Goal: Connect with others: Connect with other users

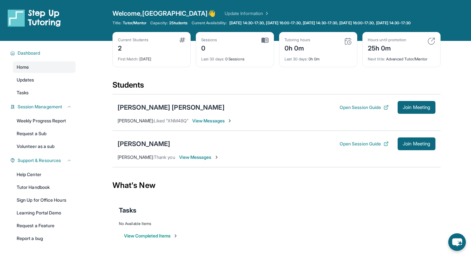
scroll to position [17, 0]
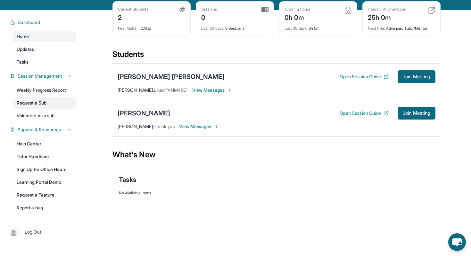
scroll to position [46, 0]
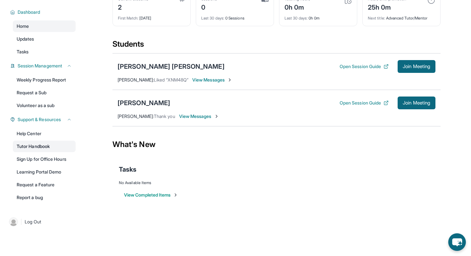
click at [44, 145] on link "Tutor Handbook" at bounding box center [44, 147] width 63 height 12
click at [40, 137] on link "Help Center" at bounding box center [44, 134] width 63 height 12
click at [41, 162] on link "Sign Up for Office Hours" at bounding box center [44, 160] width 63 height 12
click at [40, 170] on link "Learning Portal Demo" at bounding box center [44, 173] width 63 height 12
click at [43, 168] on link "Learning Portal Demo" at bounding box center [44, 173] width 63 height 12
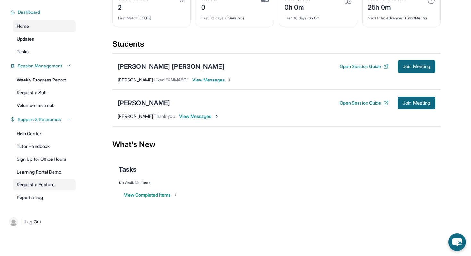
click at [37, 188] on link "Request a Feature" at bounding box center [44, 185] width 63 height 12
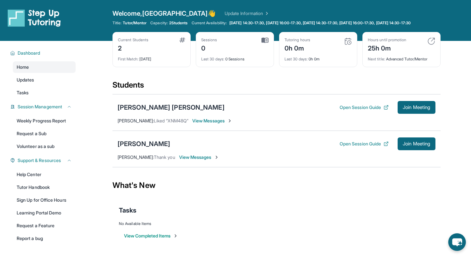
click at [138, 23] on span "Tutor/Mentor" at bounding box center [135, 22] width 24 height 5
click at [431, 45] on img at bounding box center [431, 41] width 8 height 8
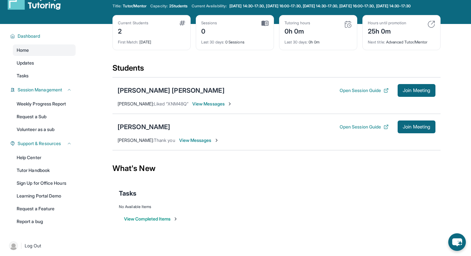
scroll to position [18, 0]
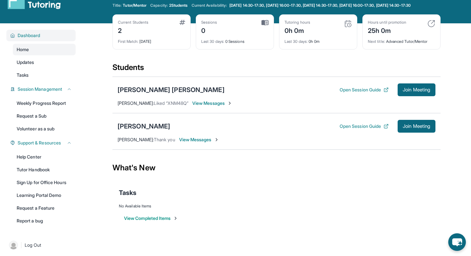
click at [47, 41] on div "Dashboard" at bounding box center [40, 36] width 69 height 12
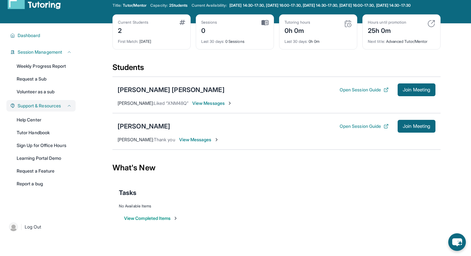
scroll to position [0, 0]
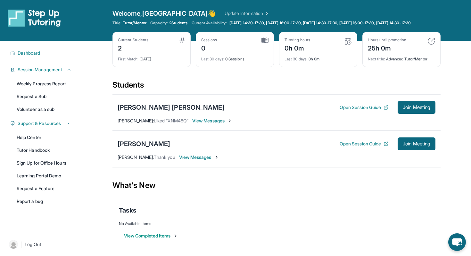
click at [171, 25] on span "2 Students" at bounding box center [178, 22] width 19 height 5
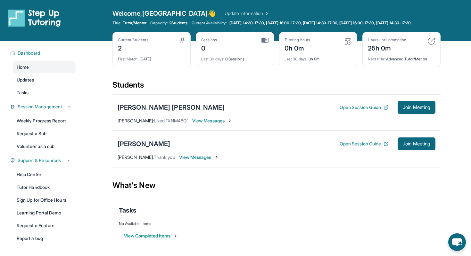
scroll to position [46, 0]
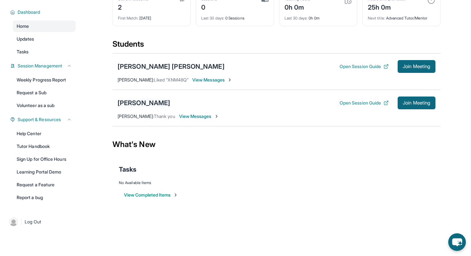
click at [154, 105] on div "[PERSON_NAME]" at bounding box center [144, 103] width 53 height 9
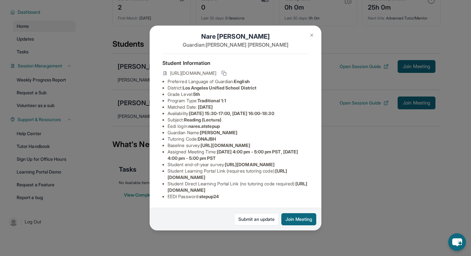
scroll to position [51, 0]
click at [137, 134] on div "[PERSON_NAME] Guardian: [PERSON_NAME] Student Information [URL][DOMAIN_NAME] Pr…" at bounding box center [235, 128] width 471 height 256
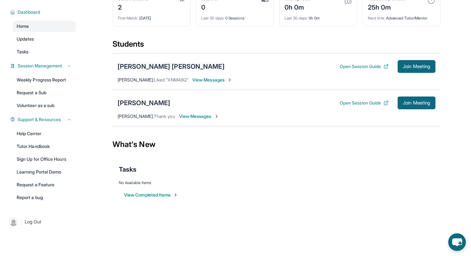
click at [142, 67] on div "[PERSON_NAME] [PERSON_NAME]" at bounding box center [171, 66] width 107 height 9
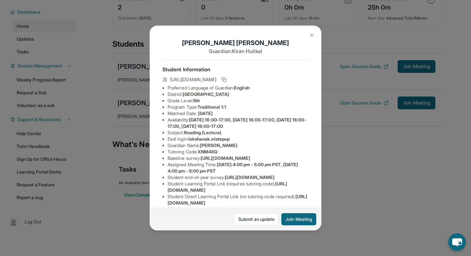
scroll to position [0, 0]
click at [144, 154] on div "[PERSON_NAME] [PERSON_NAME] Guardian: [PERSON_NAME] Student Information [URL][D…" at bounding box center [235, 128] width 471 height 256
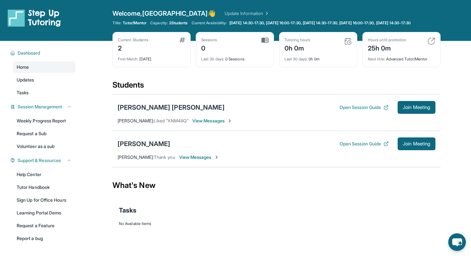
click at [412, 104] on div "Lekshana Kiran Iyengar Open Session Guide Join Meeting Kiran Hulikal : Liked “X…" at bounding box center [276, 112] width 328 height 37
click at [411, 109] on button "Join Meeting" at bounding box center [416, 107] width 38 height 13
